Goal: Navigation & Orientation: Understand site structure

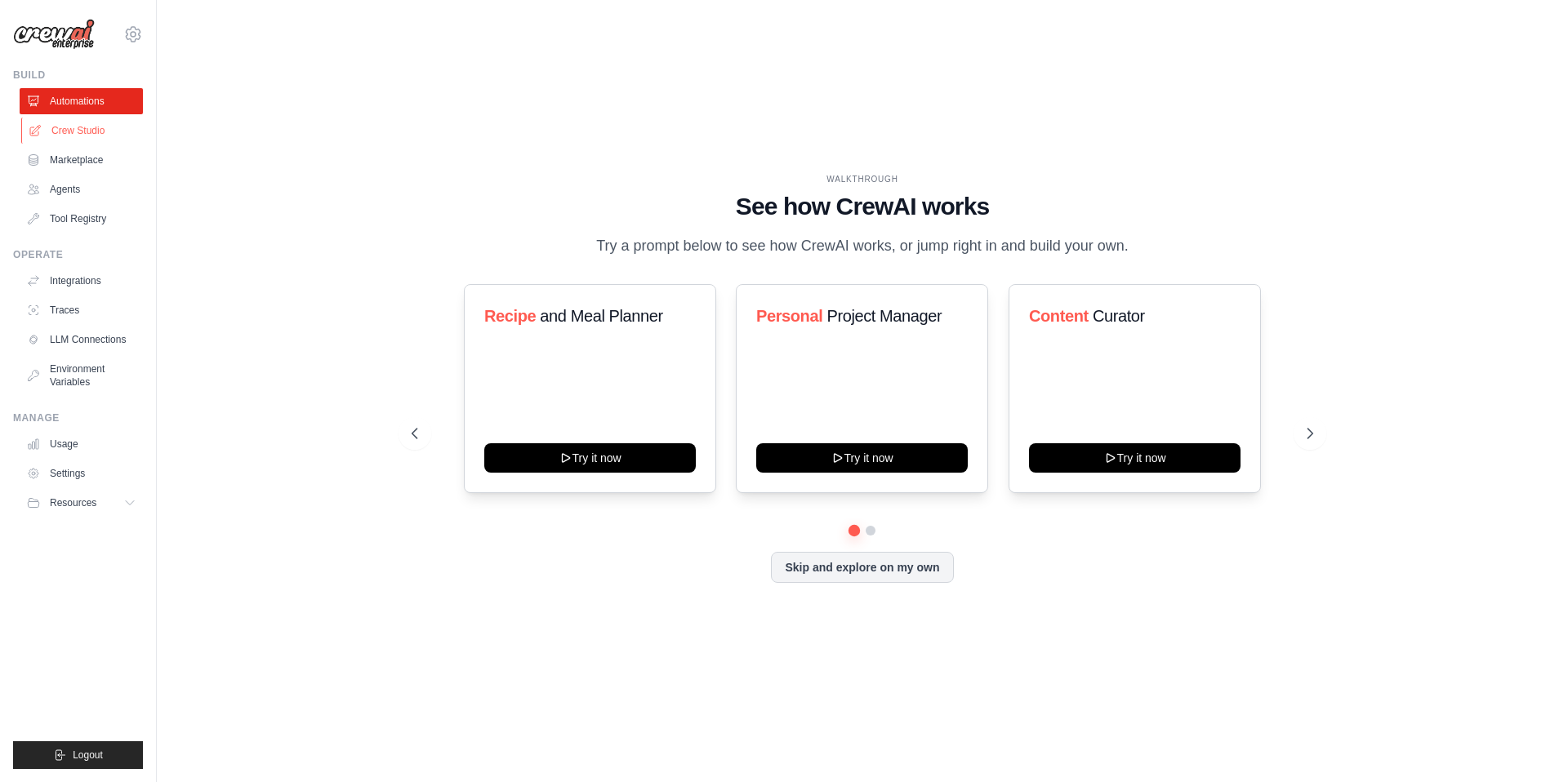
click at [103, 129] on link "Crew Studio" at bounding box center [83, 131] width 124 height 27
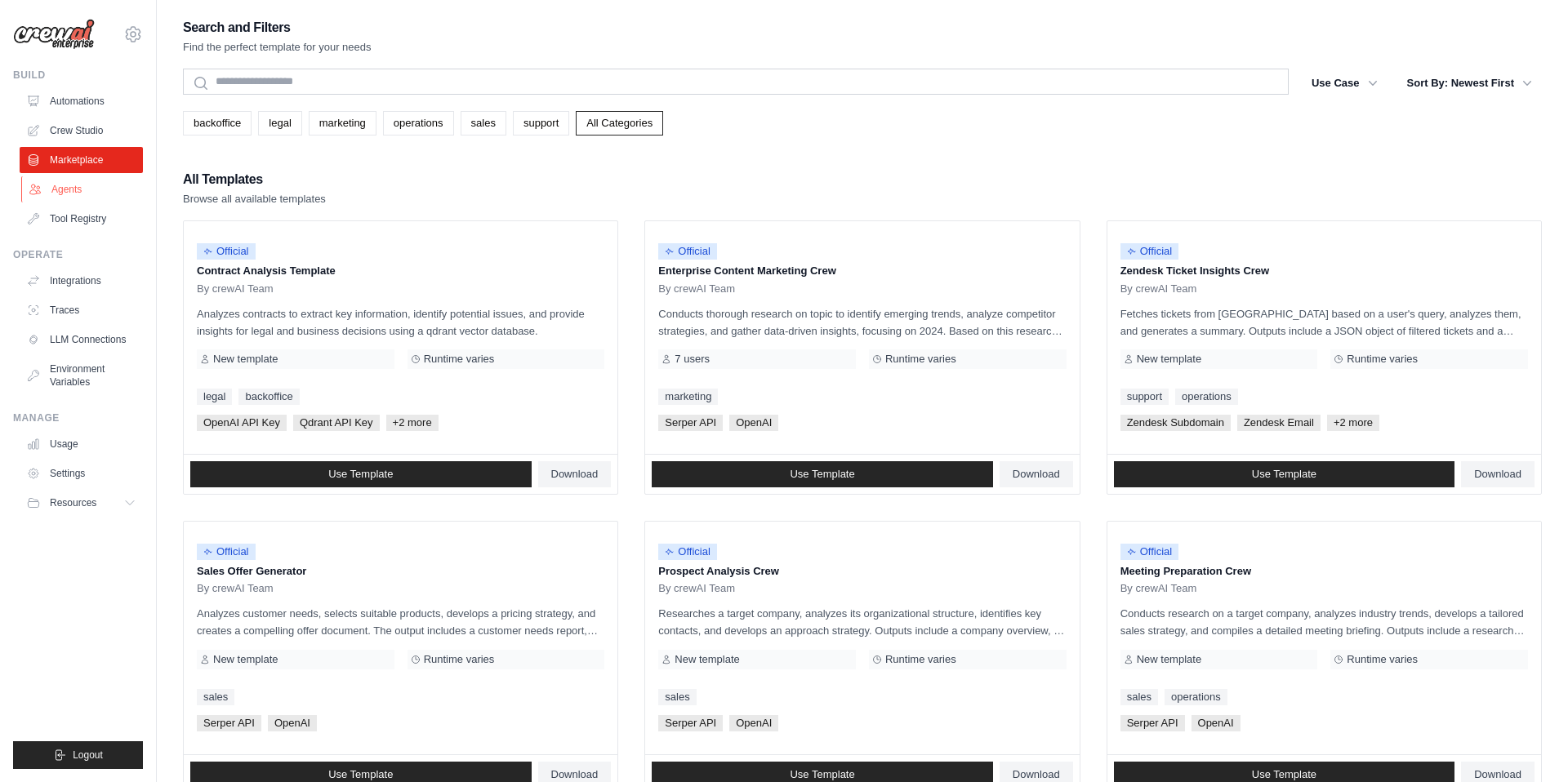
click at [84, 194] on link "Agents" at bounding box center [83, 190] width 124 height 27
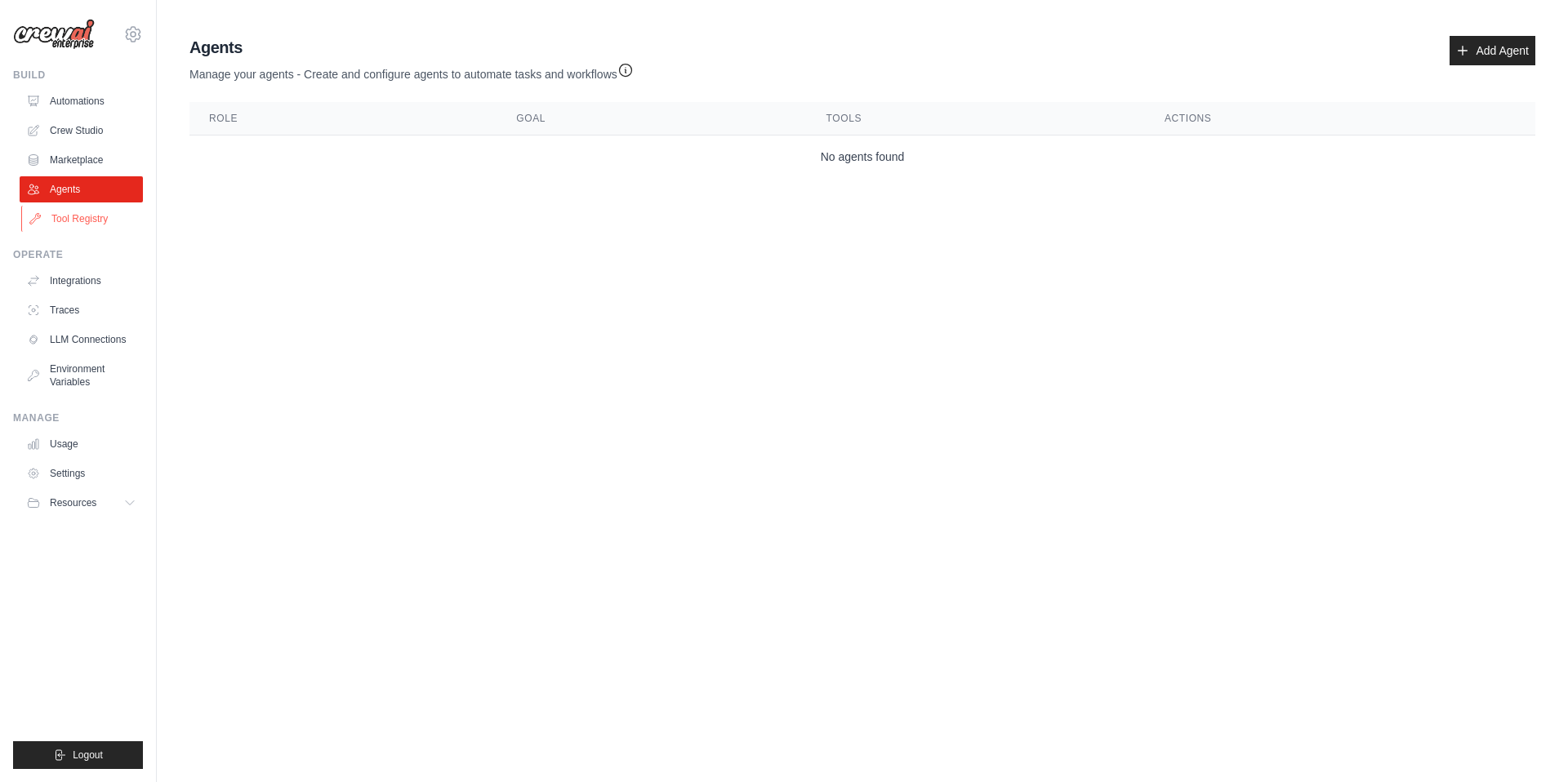
click at [89, 221] on link "Tool Registry" at bounding box center [83, 219] width 124 height 27
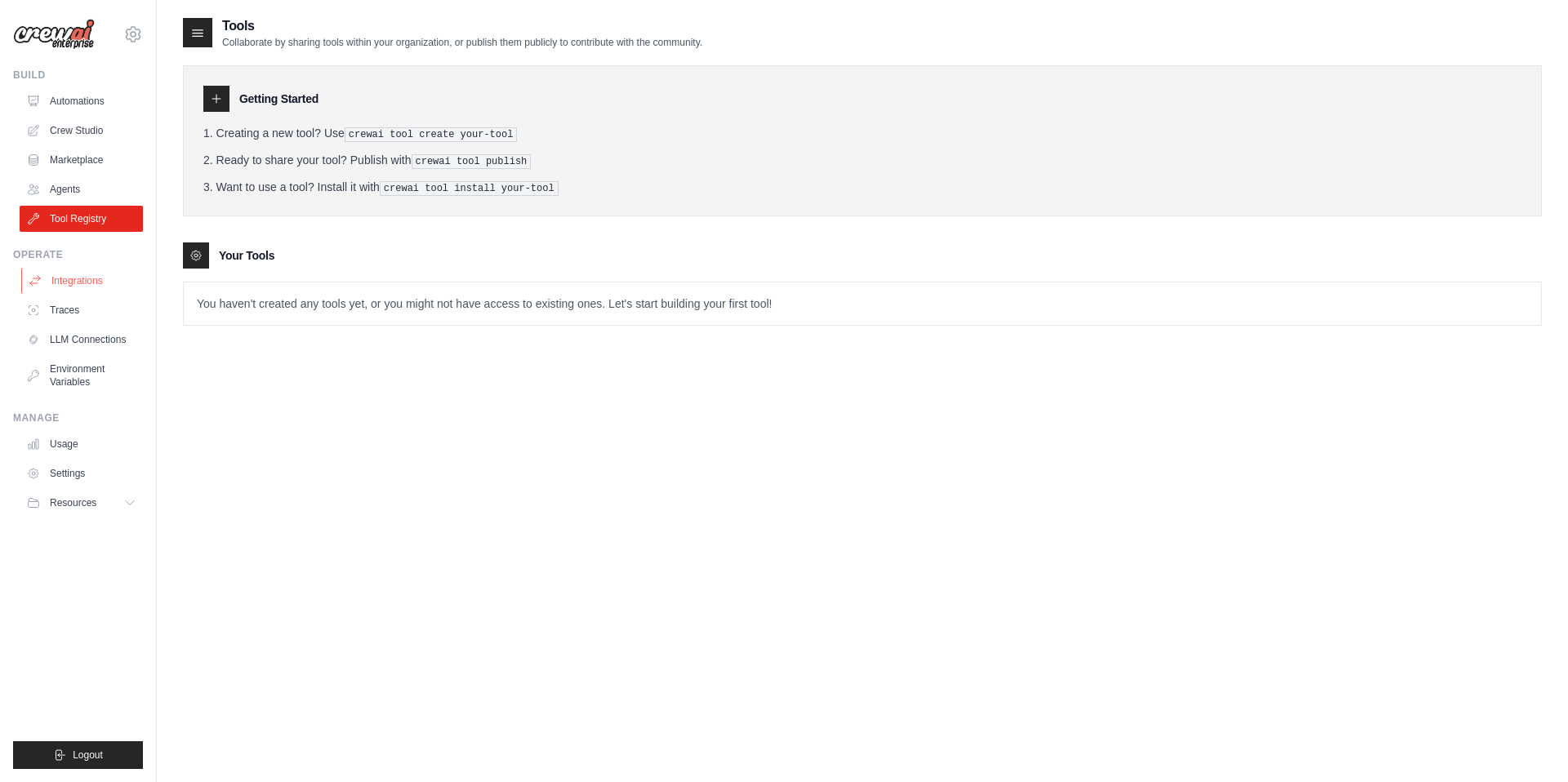
click at [94, 288] on link "Integrations" at bounding box center [83, 281] width 124 height 27
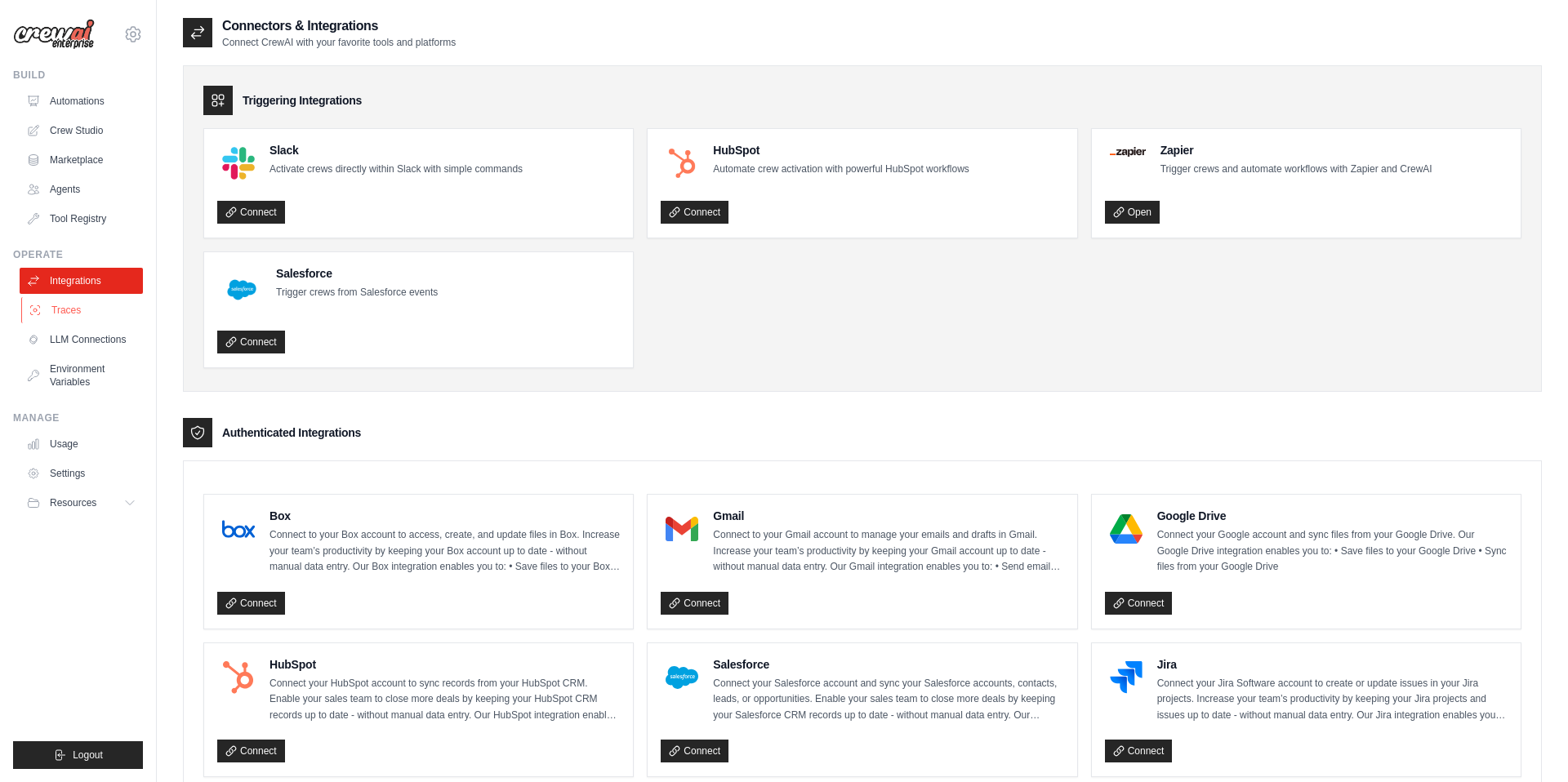
click at [71, 314] on link "Traces" at bounding box center [83, 310] width 124 height 27
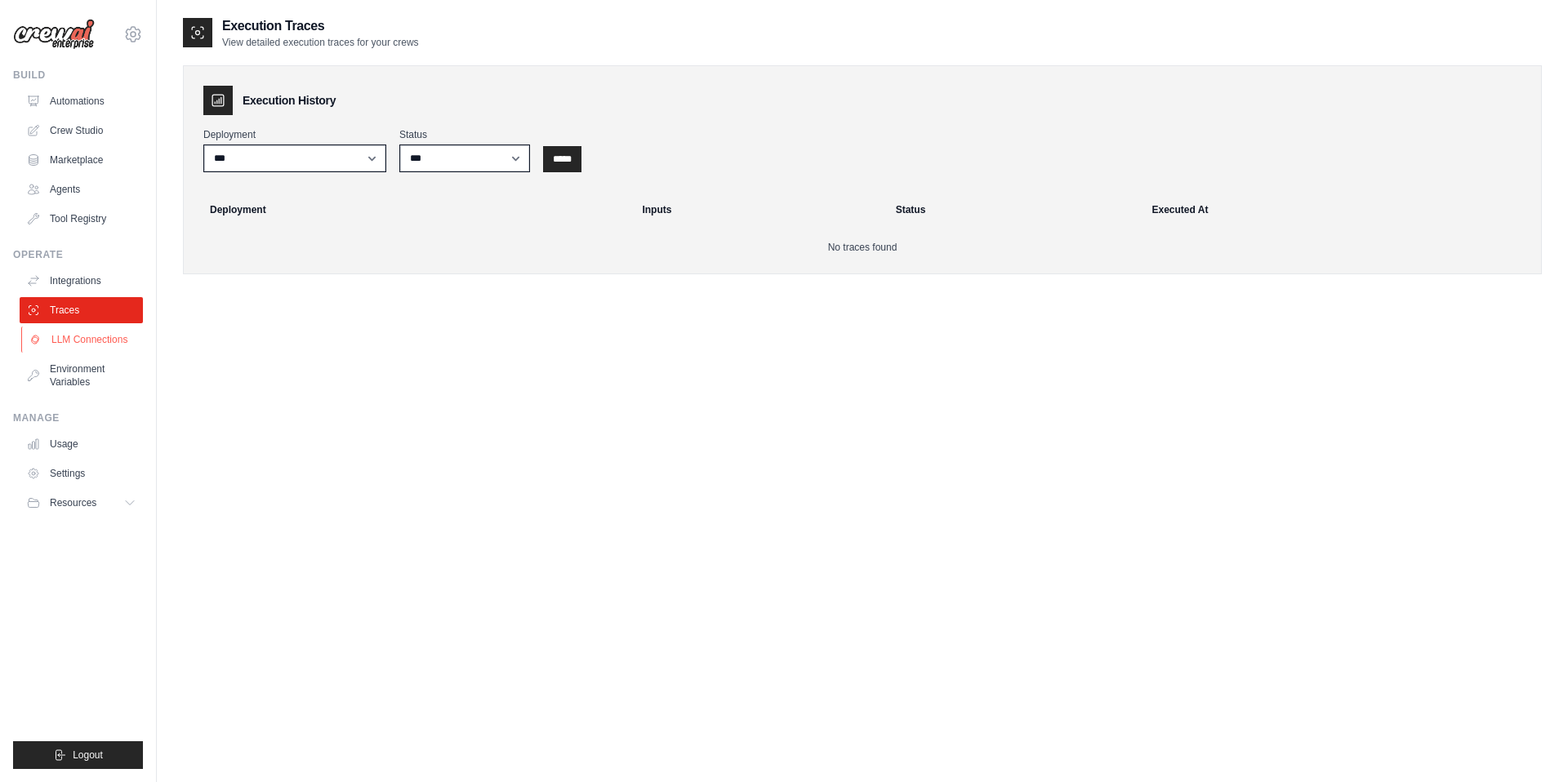
click at [77, 340] on link "LLM Connections" at bounding box center [83, 340] width 124 height 27
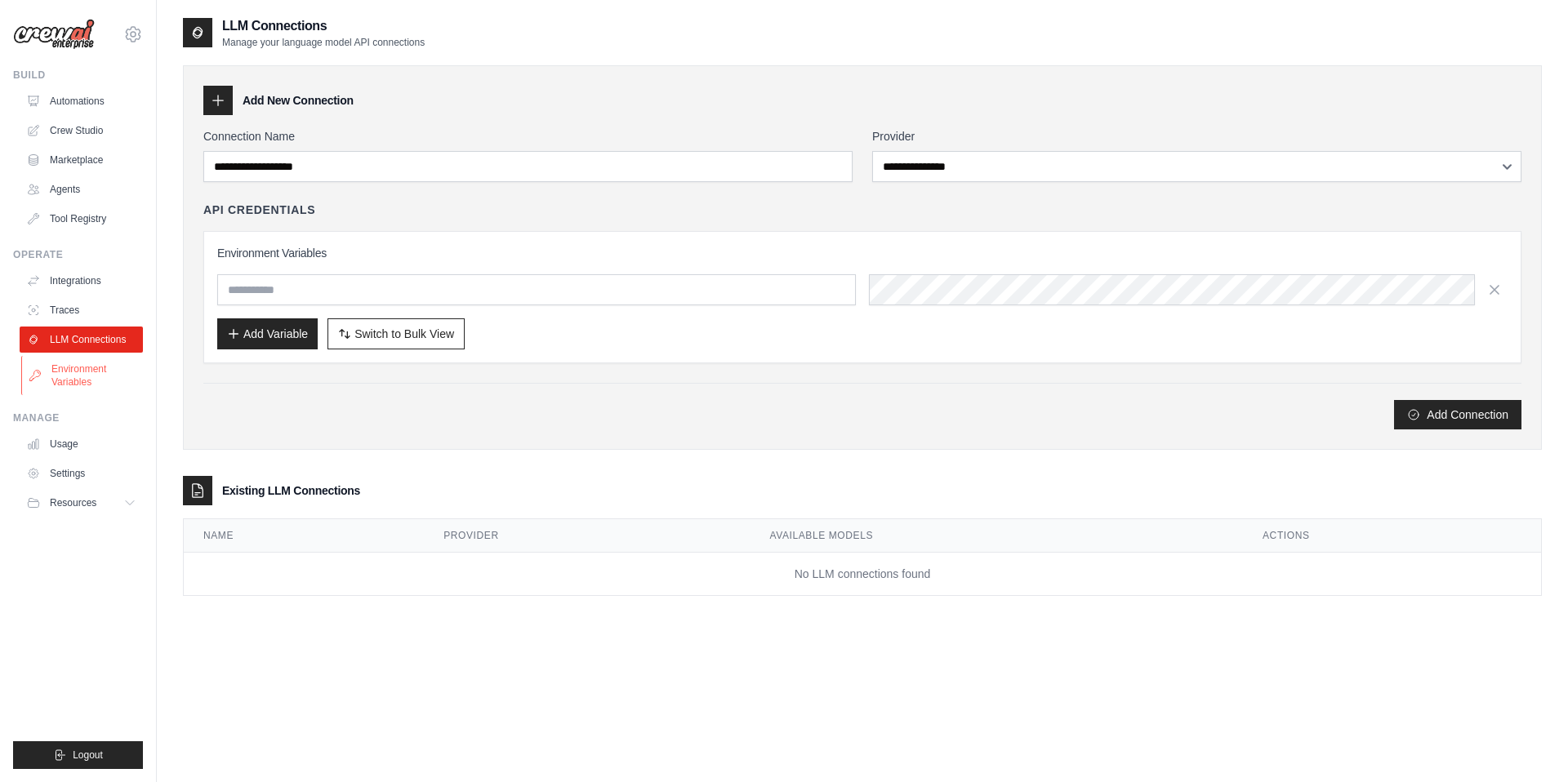
click at [76, 374] on link "Environment Variables" at bounding box center [83, 376] width 124 height 39
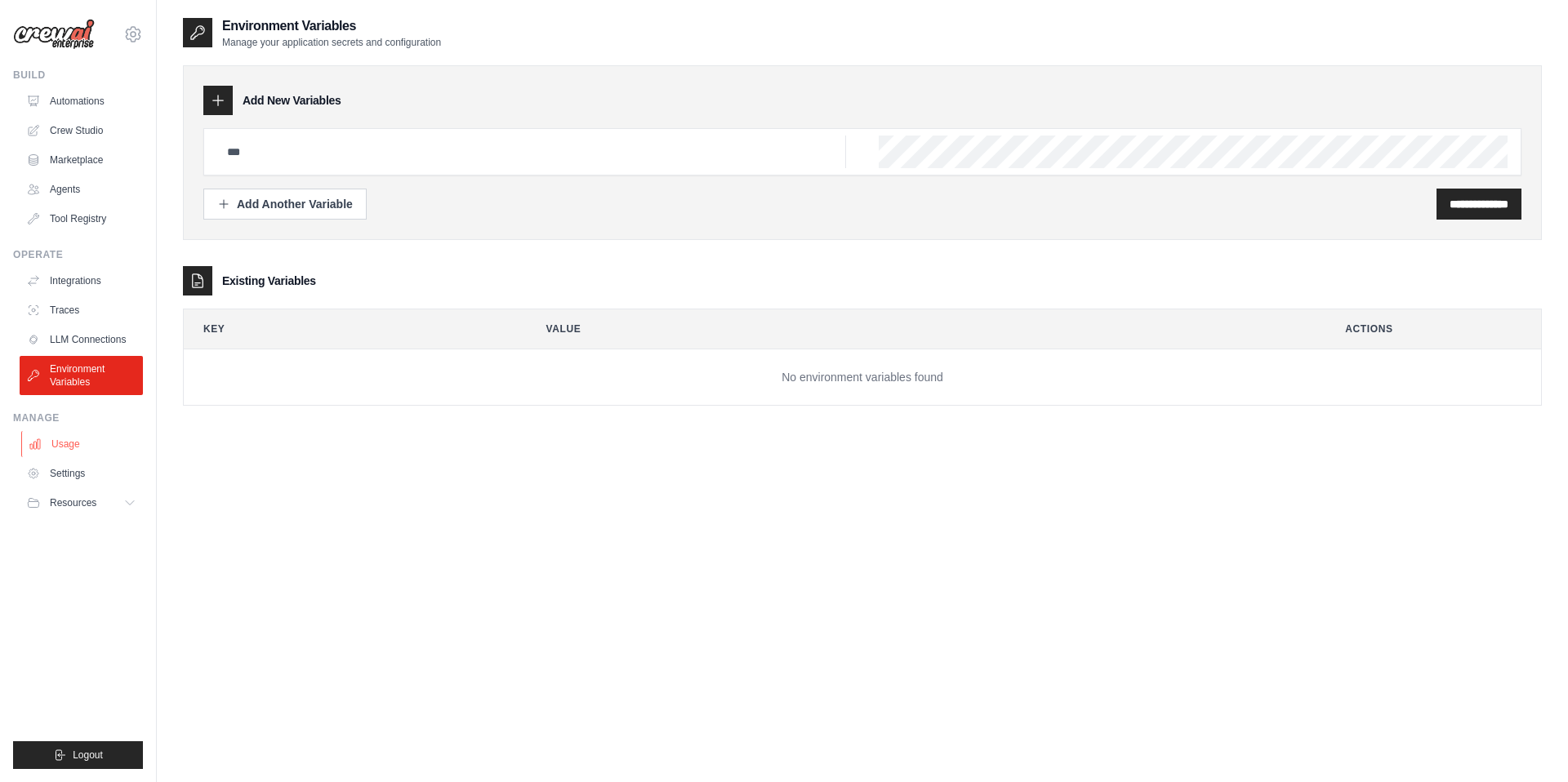
click at [69, 445] on link "Usage" at bounding box center [83, 444] width 124 height 27
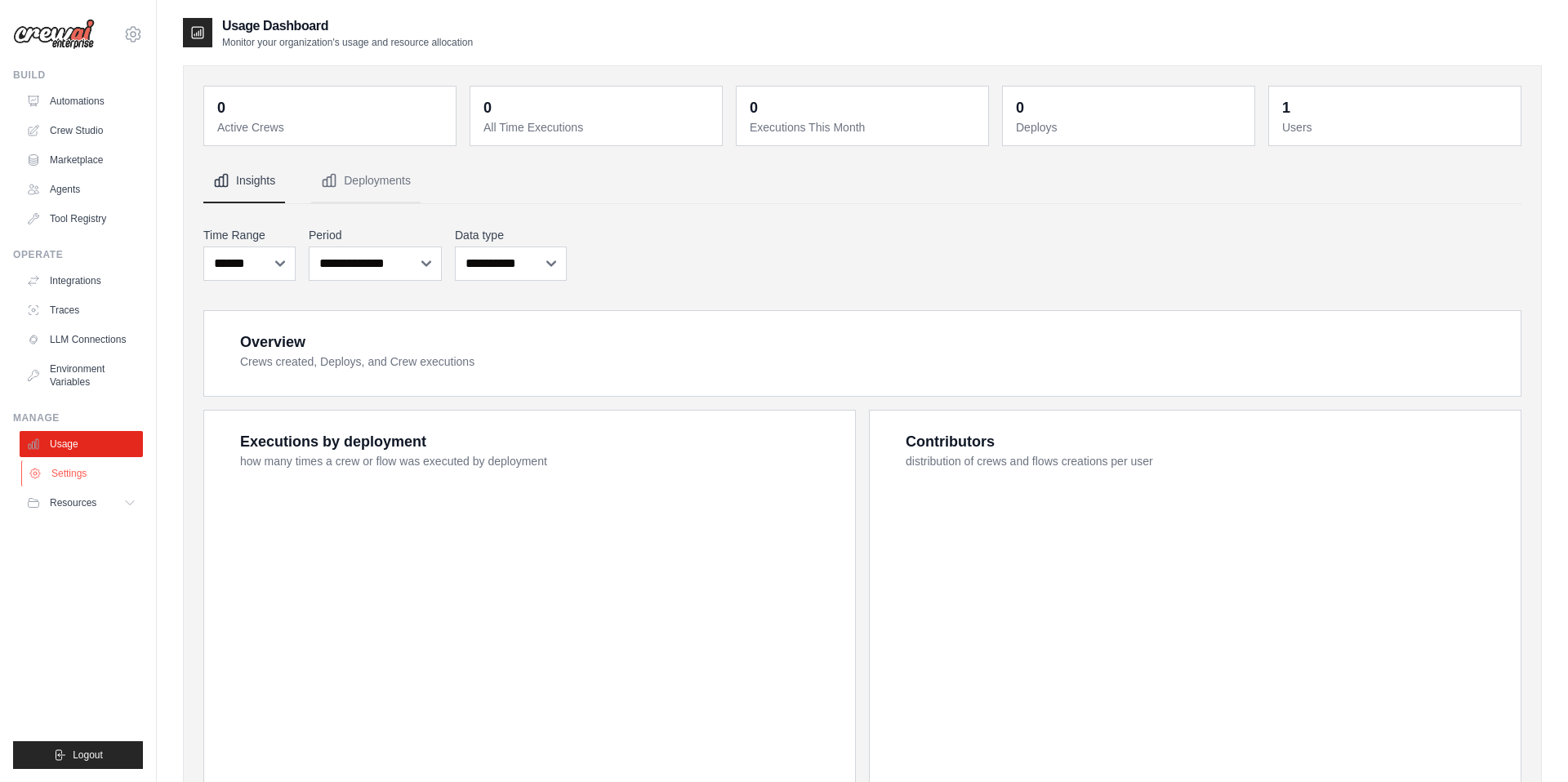
click at [68, 477] on link "Settings" at bounding box center [83, 474] width 124 height 27
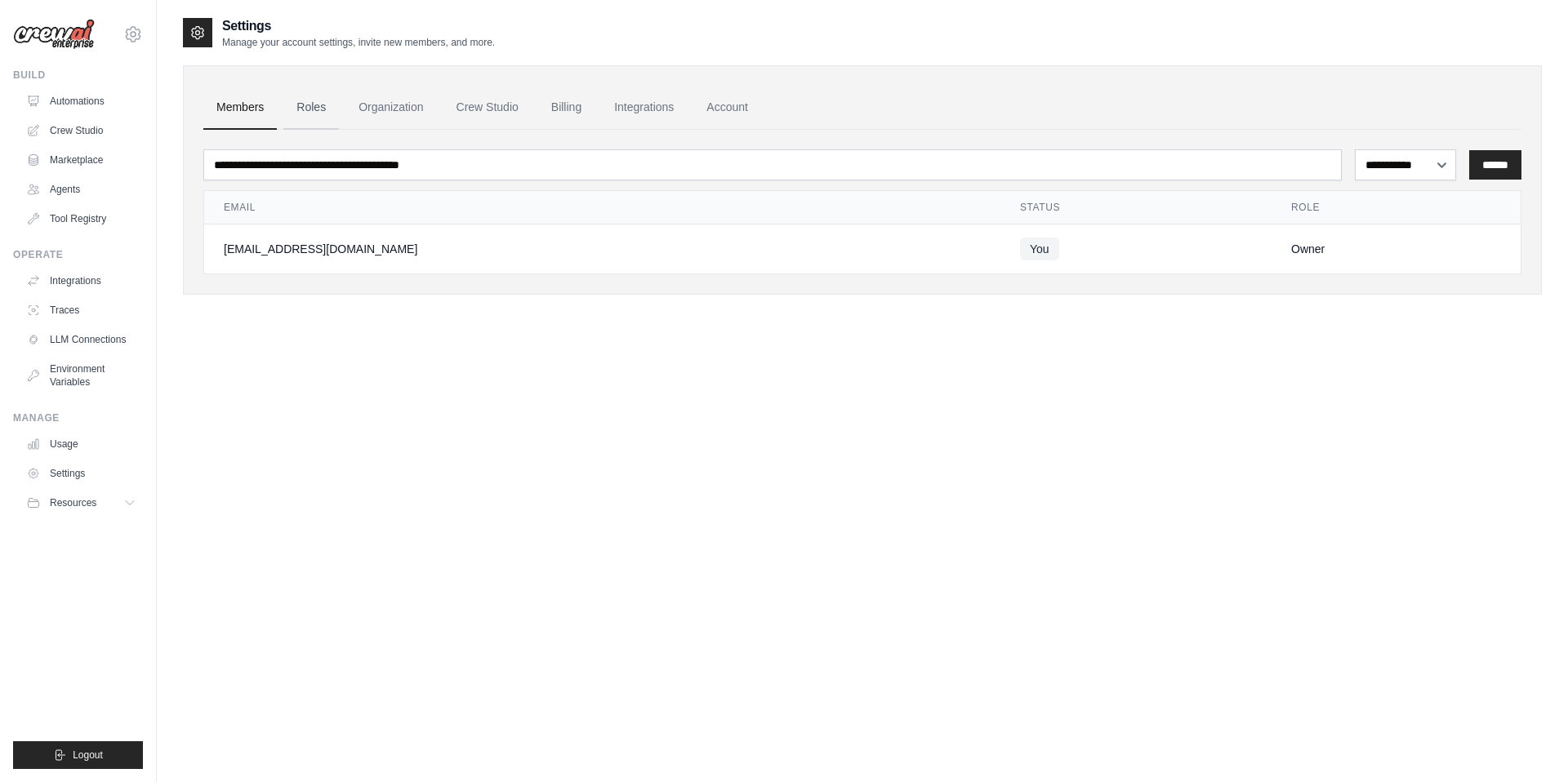
click at [303, 111] on link "Roles" at bounding box center [311, 108] width 56 height 44
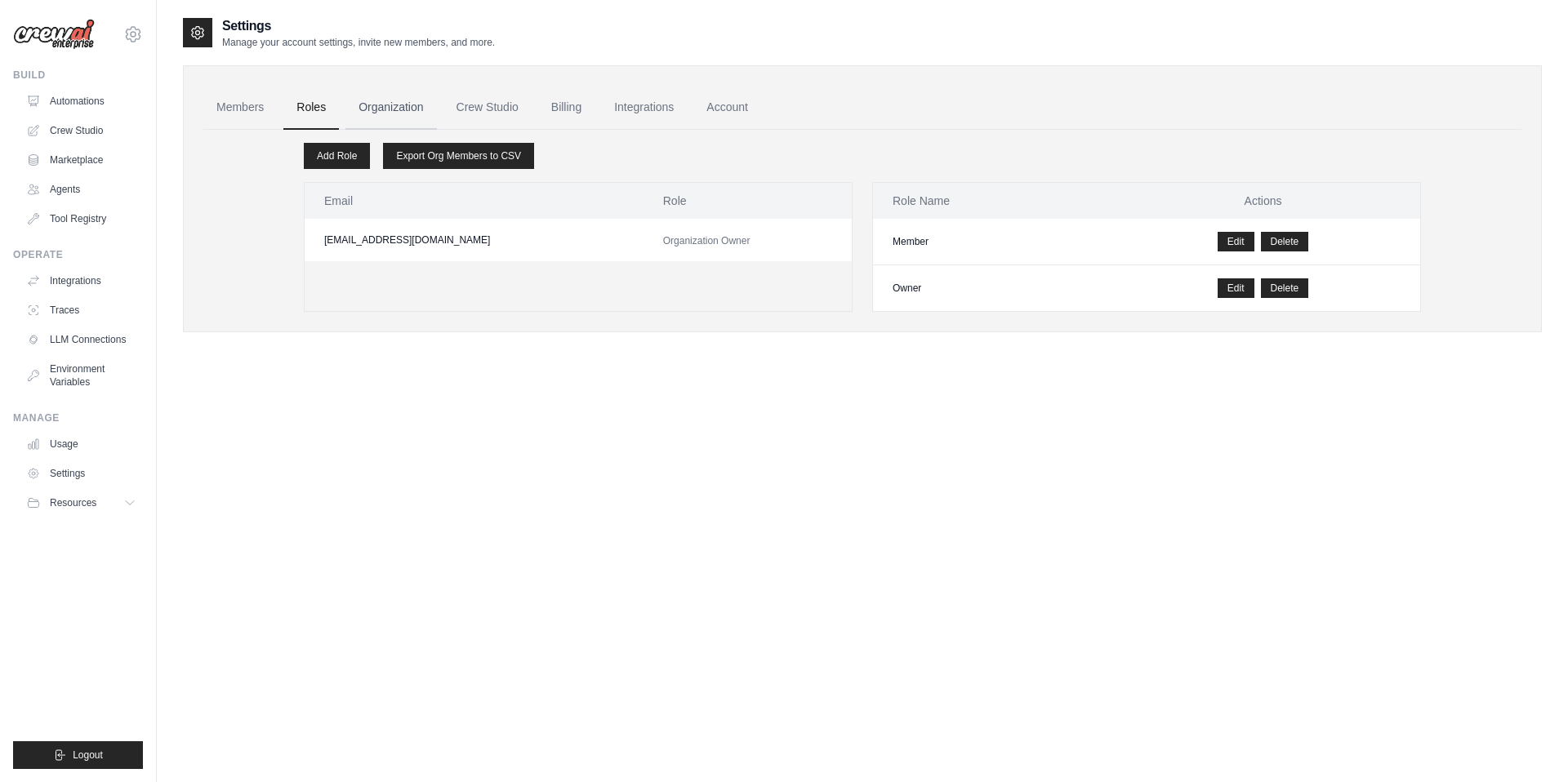
click at [397, 109] on link "Organization" at bounding box center [391, 108] width 91 height 44
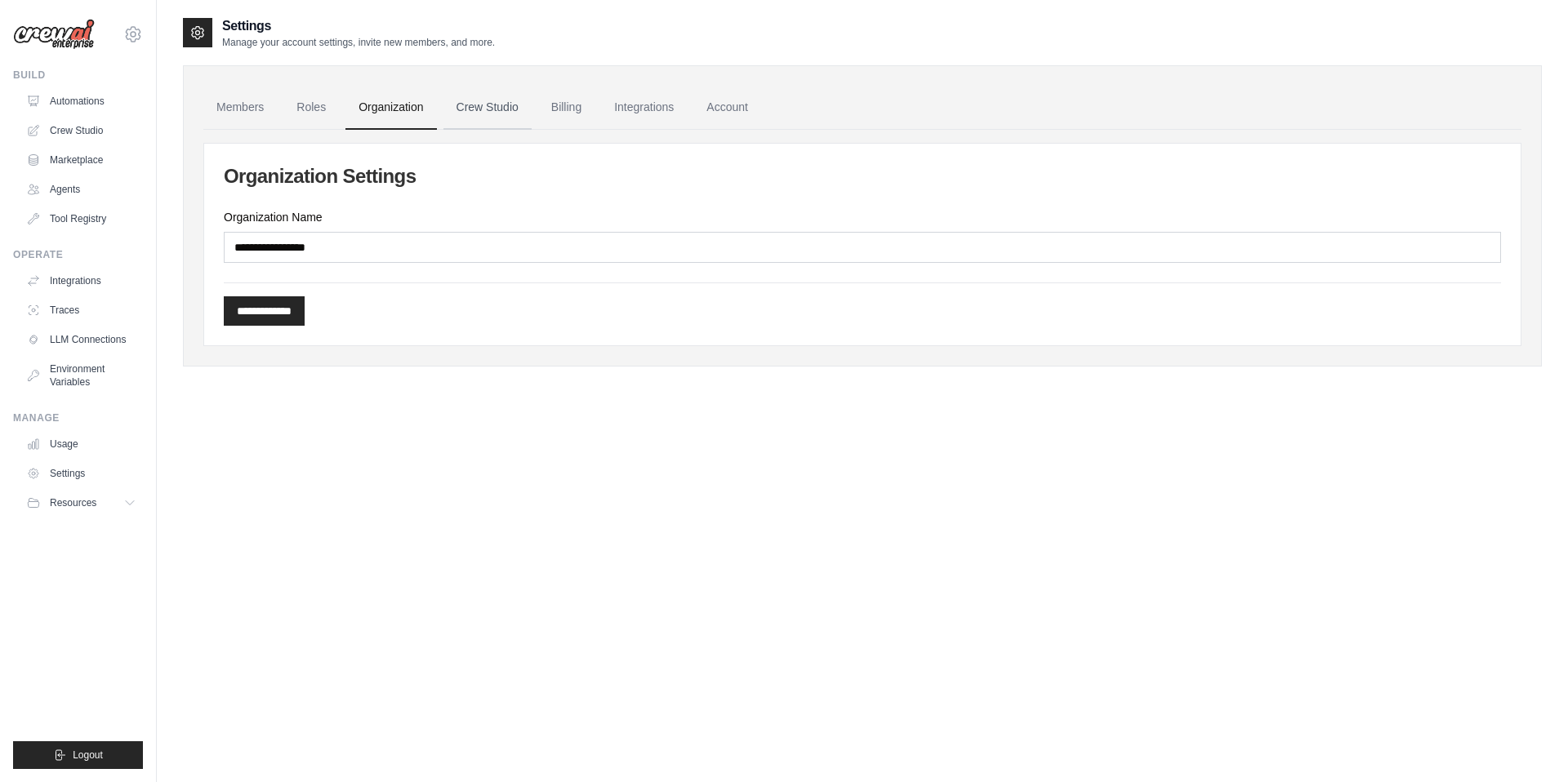
click at [482, 110] on link "Crew Studio" at bounding box center [488, 108] width 88 height 44
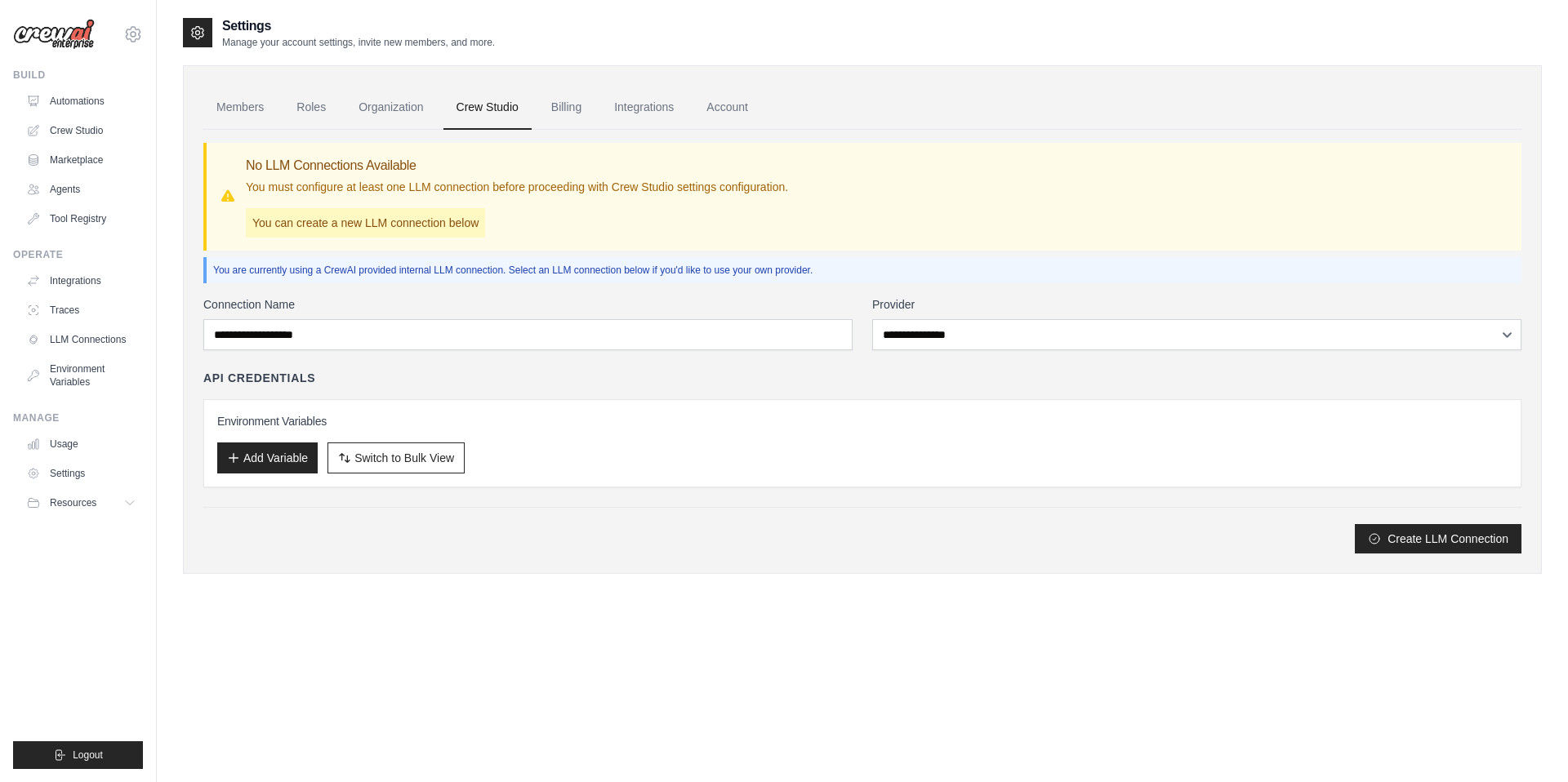
click at [575, 107] on link "Billing" at bounding box center [567, 108] width 57 height 44
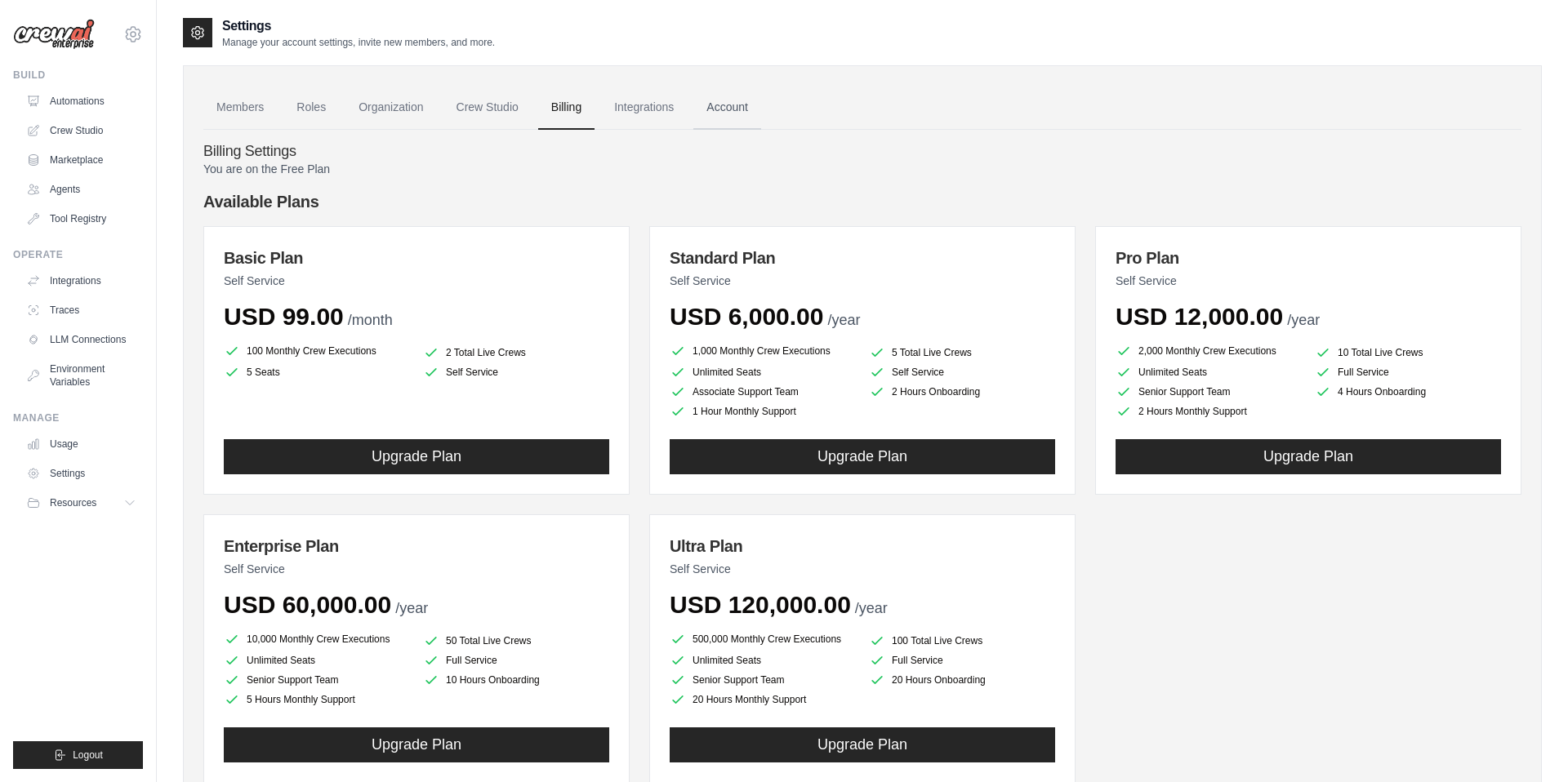
click at [745, 114] on link "Account" at bounding box center [727, 108] width 68 height 44
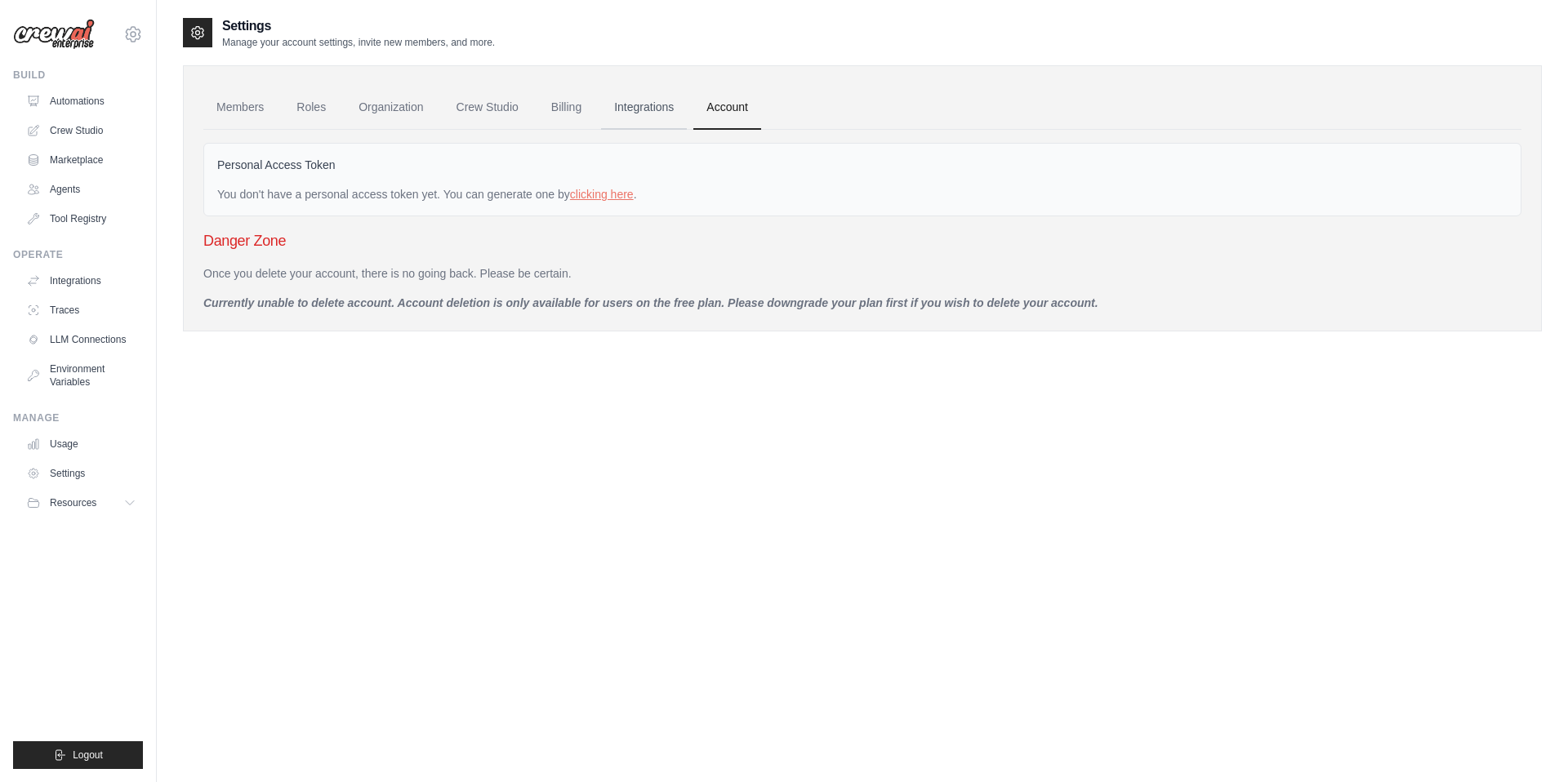
click at [666, 111] on link "Integrations" at bounding box center [643, 108] width 86 height 44
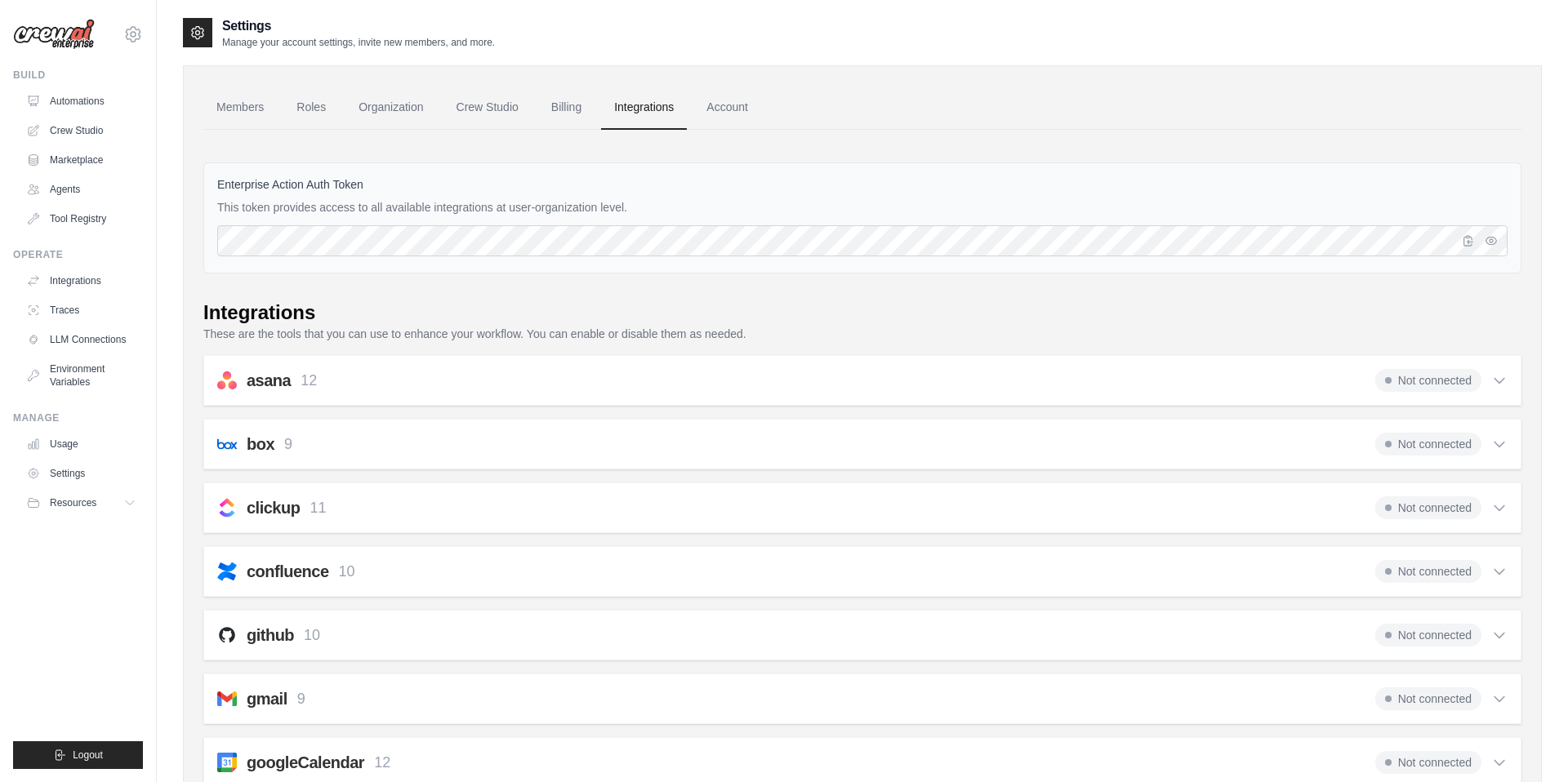
click at [585, 108] on link "Billing" at bounding box center [567, 108] width 57 height 44
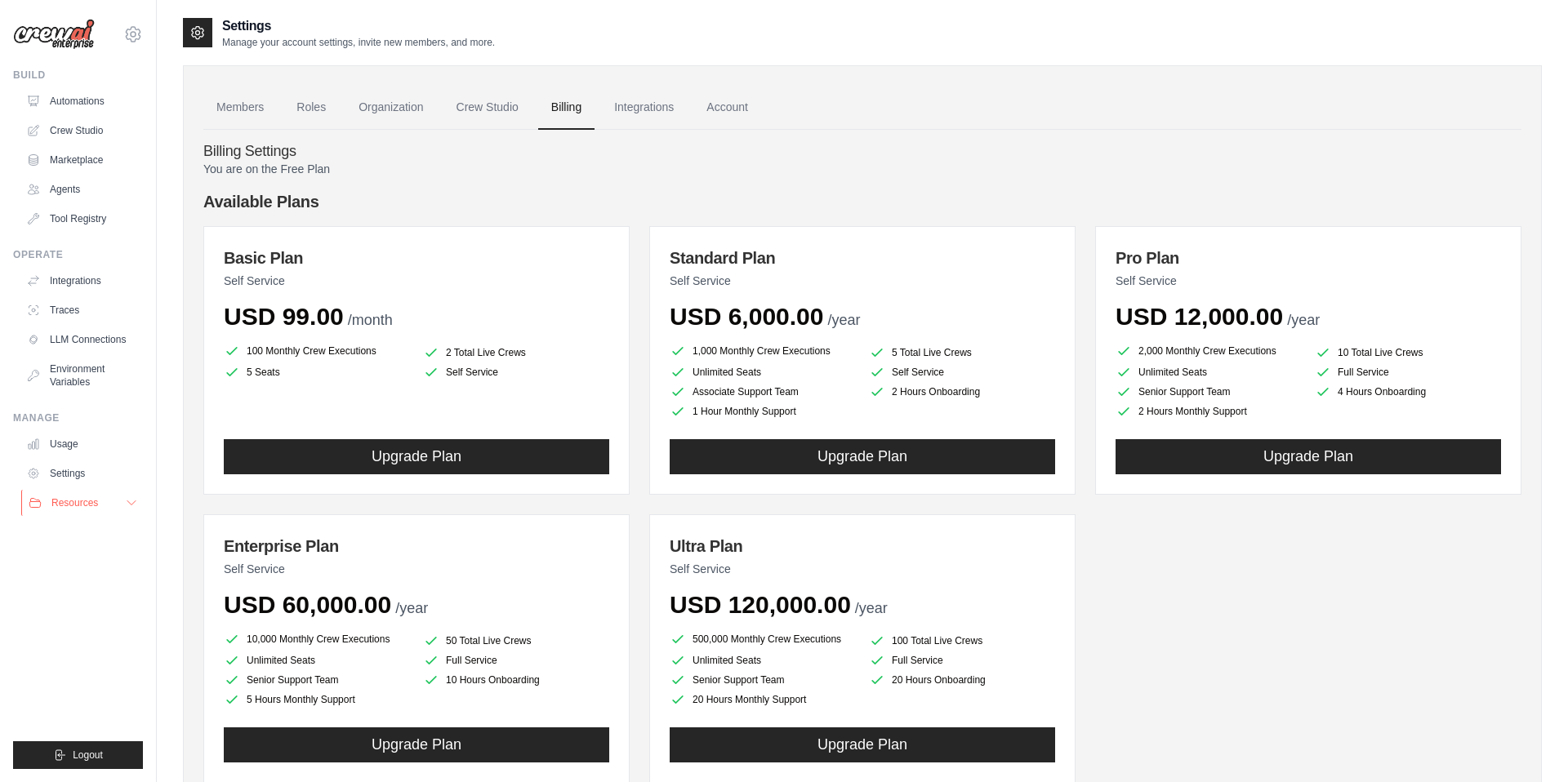
click at [70, 502] on span "Resources" at bounding box center [74, 503] width 47 height 13
click at [63, 220] on link "Tool Registry" at bounding box center [83, 219] width 124 height 27
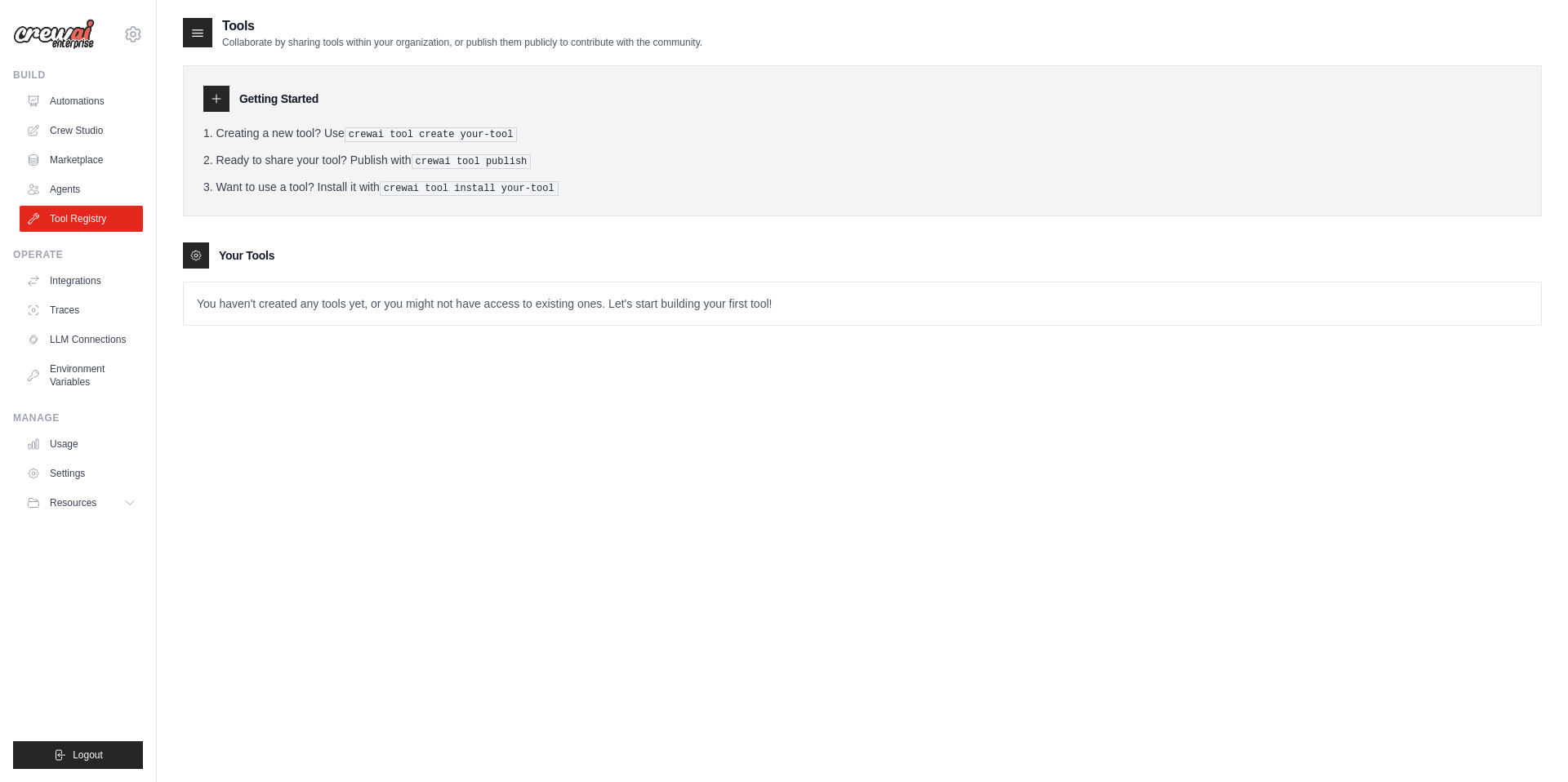
click at [67, 193] on link "Agents" at bounding box center [81, 190] width 124 height 27
